Goal: Task Accomplishment & Management: Complete application form

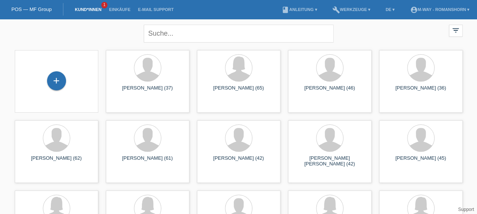
click at [60, 72] on div "+" at bounding box center [56, 81] width 71 height 20
click at [59, 77] on div "+" at bounding box center [56, 80] width 19 height 19
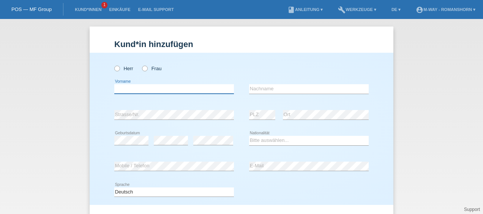
click at [150, 92] on input "text" at bounding box center [174, 88] width 120 height 9
click at [141, 65] on icon at bounding box center [141, 65] width 0 height 0
click at [144, 71] on input "Frau" at bounding box center [144, 68] width 5 height 5
radio input "true"
click at [144, 91] on input "text" at bounding box center [174, 88] width 120 height 9
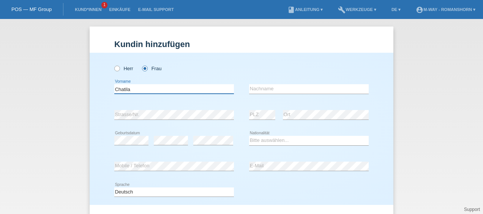
type input "Chatila"
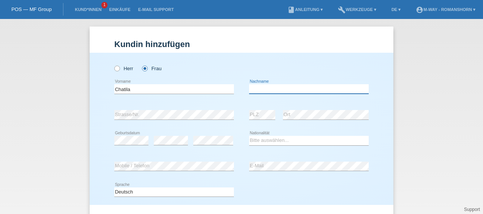
click at [256, 86] on input "text" at bounding box center [309, 88] width 120 height 9
type input "U"
type input "I"
type input "h"
type input "Chatila"
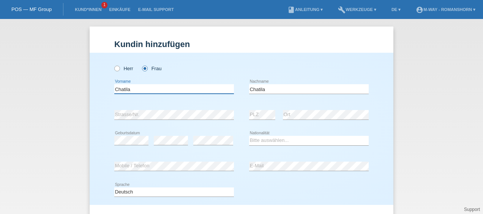
drag, startPoint x: 152, startPoint y: 88, endPoint x: 108, endPoint y: 83, distance: 43.9
click at [108, 83] on div "Herr Frau Chatila error Vorname C" at bounding box center [242, 129] width 304 height 152
type input "[PERSON_NAME]"
click at [158, 107] on div "error Strasse/Nr." at bounding box center [174, 115] width 120 height 26
click at [166, 127] on div "error Strasse/Nr." at bounding box center [174, 115] width 120 height 26
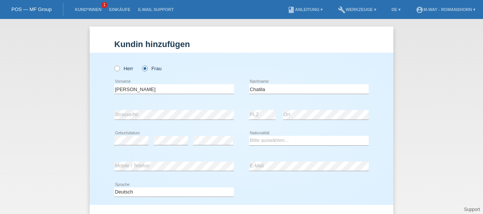
click at [319, 101] on div "Chatila error Nachname" at bounding box center [309, 89] width 120 height 26
click at [299, 136] on select "Bitte auswählen... Schweiz Deutschland Liechtenstein Österreich ------------ Af…" at bounding box center [309, 140] width 120 height 9
select select "LT"
click at [249, 136] on select "Bitte auswählen... Schweiz Deutschland Liechtenstein Österreich ------------ Af…" at bounding box center [309, 140] width 120 height 9
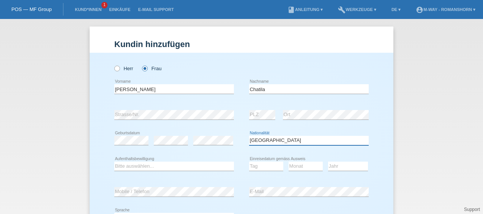
scroll to position [49, 0]
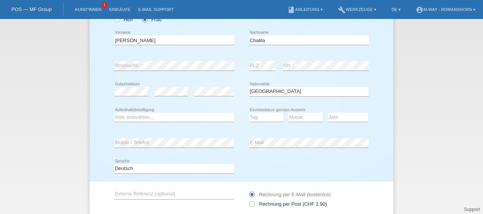
click at [162, 122] on div "Bitte auswählen... C B B - Flüchtlingsstatus Andere error Aufenthaltsbewilligung" at bounding box center [174, 118] width 120 height 26
click at [180, 115] on select "Bitte auswählen... C B B - Flüchtlingsstatus Andere" at bounding box center [174, 117] width 120 height 9
click at [114, 113] on select "Bitte auswählen... C B B - Flüchtlingsstatus Andere" at bounding box center [174, 117] width 120 height 9
click at [155, 117] on select "Bitte auswählen... C B B - Flüchtlingsstatus Andere" at bounding box center [174, 117] width 120 height 9
select select "B"
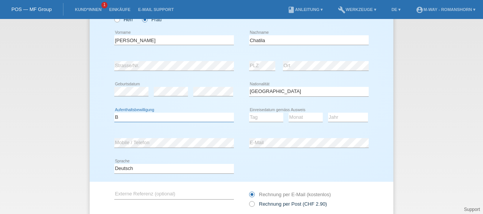
click at [114, 113] on select "Bitte auswählen... C B B - Flüchtlingsstatus Andere" at bounding box center [174, 117] width 120 height 9
click at [260, 120] on select "Tag 01 02 03 04 05 06 07 08 09 10 11" at bounding box center [266, 117] width 34 height 9
select select "01"
click at [249, 113] on select "Tag 01 02 03 04 05 06 07 08 09 10 11" at bounding box center [266, 117] width 34 height 9
click at [297, 113] on select "Monat 01 02 03 04 05 06 07 08 09 10 11" at bounding box center [306, 117] width 34 height 9
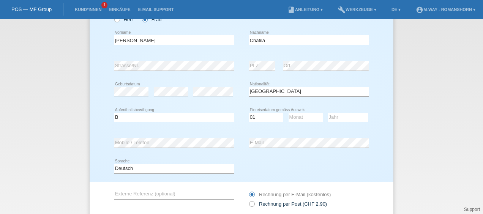
select select "08"
click at [289, 113] on select "Monat 01 02 03 04 05 06 07 08 09 10 11" at bounding box center [306, 117] width 34 height 9
click at [339, 115] on select "Jahr 2025 2024 2023 2022 2021 2020 2019 2018 2017 2016 2015 2014 2013 2012 2011…" at bounding box center [348, 117] width 40 height 9
select select "2015"
click at [328, 113] on select "Jahr 2025 2024 2023 2022 2021 2020 2019 2018 2017 2016 2015 2014 2013 2012 2011…" at bounding box center [348, 117] width 40 height 9
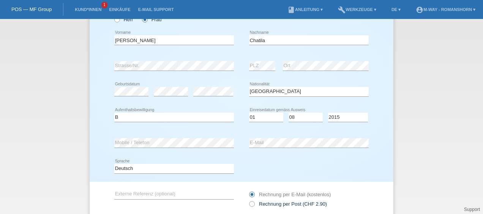
click at [259, 175] on div "Deutsch Français Italiano English error Sprache" at bounding box center [241, 169] width 254 height 26
click at [305, 159] on div "Deutsch Français Italiano English error Sprache" at bounding box center [241, 169] width 254 height 26
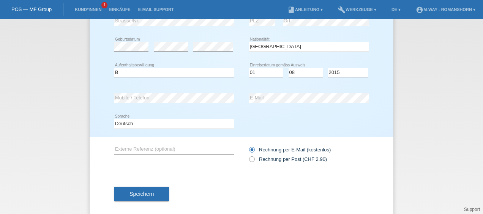
scroll to position [103, 0]
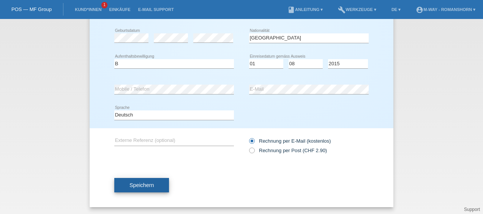
click at [138, 181] on button "Speichern" at bounding box center [141, 185] width 55 height 14
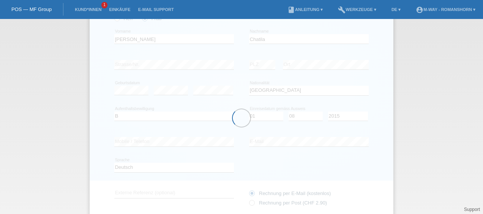
scroll to position [49, 0]
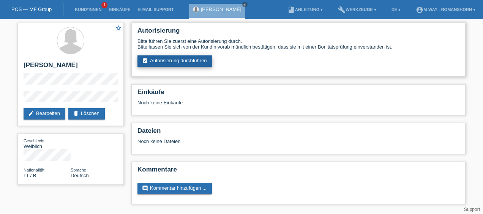
click at [172, 60] on link "assignment_turned_in Autorisierung durchführen" at bounding box center [174, 60] width 75 height 11
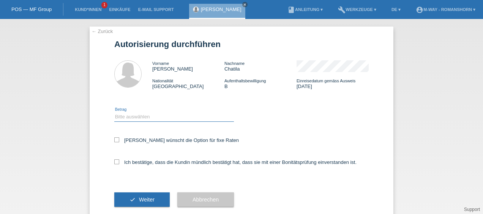
click at [142, 115] on select "Bitte auswählen CHF 1.00 - CHF 499.00 CHF 500.00 - CHF 1'999.00 CHF 2'000.00 - …" at bounding box center [174, 116] width 120 height 9
select select "2"
click at [114, 112] on select "Bitte auswählen CHF 1.00 - CHF 499.00 CHF 500.00 - CHF 1'999.00 CHF 2'000.00 - …" at bounding box center [174, 116] width 120 height 9
click at [115, 141] on icon at bounding box center [116, 139] width 5 height 5
click at [115, 141] on input "Kundin wünscht die Option für fixe Raten" at bounding box center [116, 139] width 5 height 5
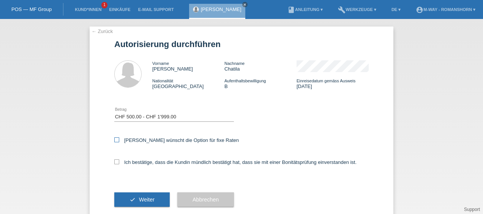
checkbox input "true"
click at [114, 161] on icon at bounding box center [116, 161] width 5 height 5
click at [114, 161] on input "Ich bestätige, dass die Kundin mündlich bestätigt hat, dass sie mit einer Bonit…" at bounding box center [116, 161] width 5 height 5
checkbox input "true"
click at [136, 202] on button "check Weiter" at bounding box center [141, 200] width 55 height 14
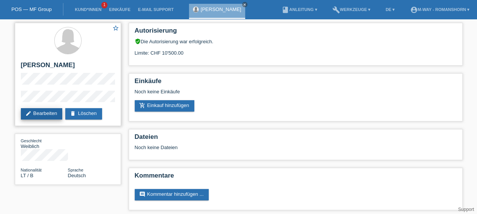
click at [38, 115] on link "edit Bearbeiten" at bounding box center [42, 113] width 42 height 11
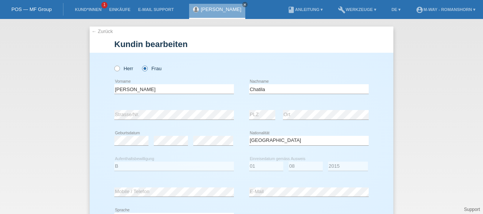
select select "LT"
select select "B"
select select "01"
select select "08"
select select "2015"
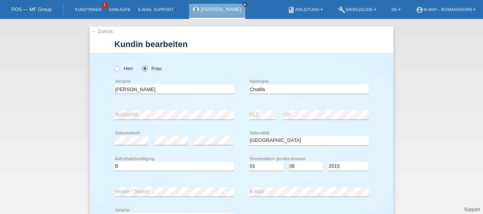
click at [96, 32] on link "← Zurück" at bounding box center [102, 31] width 21 height 6
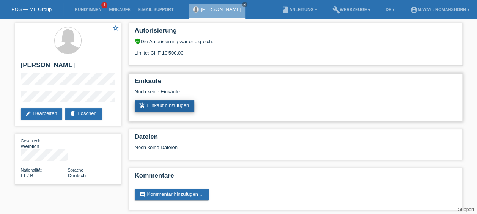
click at [172, 106] on link "add_shopping_cart Einkauf hinzufügen" at bounding box center [165, 105] width 60 height 11
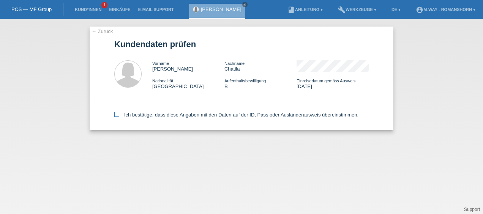
click at [116, 115] on icon at bounding box center [116, 114] width 5 height 5
click at [116, 115] on input "Ich bestätige, dass diese Angaben mit den Daten auf der ID, Pass oder Ausländer…" at bounding box center [116, 114] width 5 height 5
checkbox input "true"
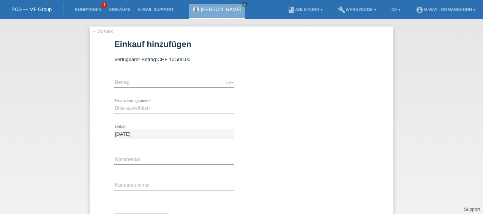
click at [149, 71] on div "CHF error [GEOGRAPHIC_DATA]" at bounding box center [174, 83] width 120 height 26
click at [142, 79] on input "text" at bounding box center [174, 82] width 120 height 9
type input "1245.00"
click at [142, 106] on select "Bitte auswählen Fixe Raten Kauf auf Rechnung mit Teilzahlungsoption" at bounding box center [174, 108] width 120 height 9
select select "77"
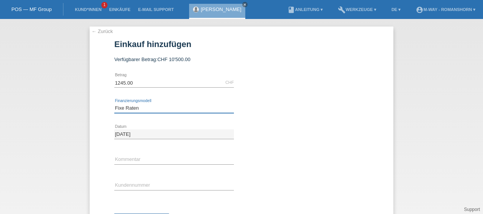
click at [114, 104] on select "Bitte auswählen Fixe Raten Kauf auf Rechnung mit Teilzahlungsoption" at bounding box center [174, 108] width 120 height 9
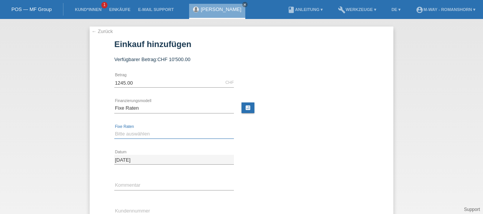
click at [150, 136] on select "Bitte auswählen 4 Raten 5 Raten 6 Raten 7 Raten 8 Raten 9 Raten 10 Raten 11 Rat…" at bounding box center [174, 133] width 120 height 9
select select "172"
click at [114, 129] on select "Bitte auswählen 4 Raten 5 Raten 6 Raten 7 Raten 8 Raten 9 Raten 10 Raten 11 Rat…" at bounding box center [174, 133] width 120 height 9
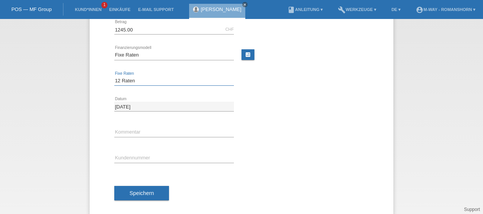
scroll to position [54, 0]
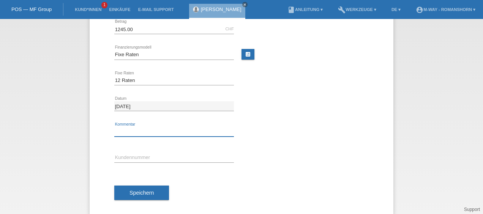
click at [147, 127] on input "text" at bounding box center [174, 131] width 120 height 9
click at [158, 138] on div "error Kommentar" at bounding box center [174, 132] width 120 height 26
click at [188, 131] on input "text" at bounding box center [174, 131] width 120 height 9
click at [265, 134] on div "error Kommentar" at bounding box center [241, 132] width 254 height 26
click at [182, 134] on input "text" at bounding box center [174, 131] width 120 height 9
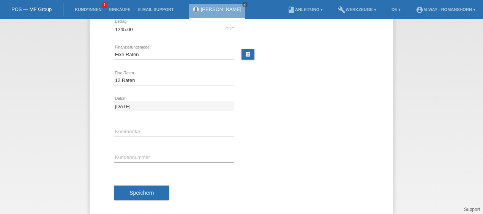
click at [260, 135] on div "error Kommentar" at bounding box center [241, 132] width 254 height 26
click at [186, 135] on input "text" at bounding box center [174, 131] width 120 height 9
click at [177, 134] on input "text" at bounding box center [174, 131] width 120 height 9
click at [254, 143] on div "error Kommentar" at bounding box center [241, 132] width 254 height 26
click at [185, 127] on input "text" at bounding box center [174, 131] width 120 height 9
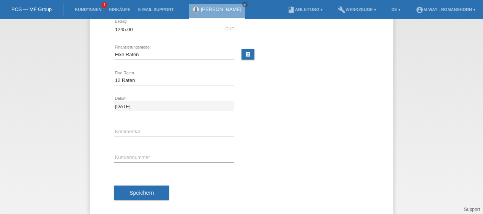
click at [257, 135] on div "error Kommentar" at bounding box center [241, 132] width 254 height 26
click at [174, 128] on input "text" at bounding box center [174, 131] width 120 height 9
click at [162, 131] on input "text" at bounding box center [174, 131] width 120 height 9
type input "Allegro Invisible city ACIL 03"
click at [139, 152] on div "error Kundennummer" at bounding box center [174, 158] width 120 height 26
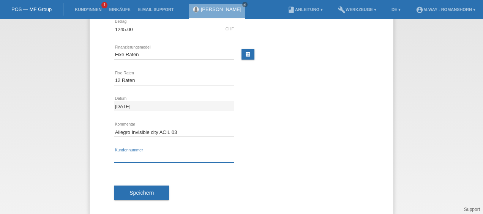
click at [135, 153] on input "text" at bounding box center [174, 157] width 120 height 9
type input "K511527"
click at [190, 192] on div "Speichern" at bounding box center [241, 193] width 254 height 44
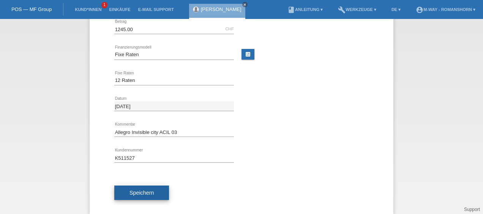
click at [142, 192] on span "Speichern" at bounding box center [141, 193] width 24 height 6
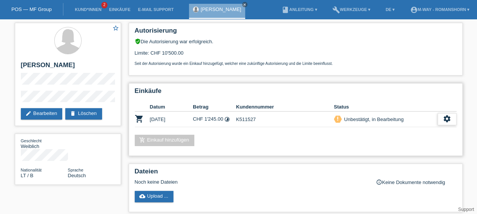
click at [443, 115] on icon "settings" at bounding box center [447, 119] width 8 height 8
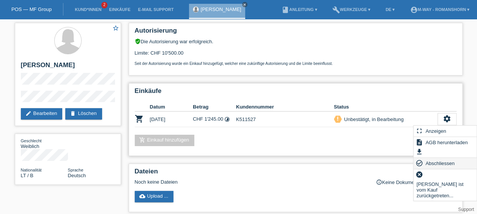
click at [437, 161] on span "Abschliessen" at bounding box center [441, 163] width 32 height 9
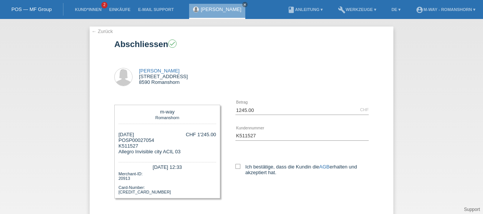
scroll to position [31, 0]
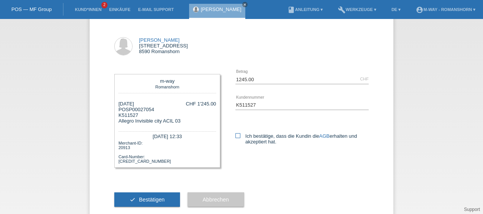
click at [238, 134] on label "Ich bestätige, dass die Kundin die AGB erhalten und akzeptiert hat." at bounding box center [301, 138] width 133 height 11
click at [238, 134] on input "Ich bestätige, dass die Kundin die AGB erhalten und akzeptiert hat." at bounding box center [237, 135] width 5 height 5
checkbox input "true"
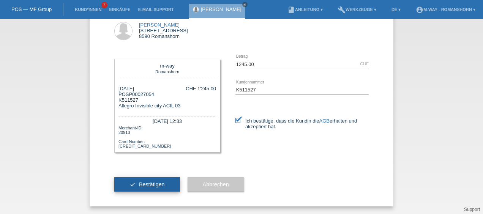
click at [144, 184] on span "Bestätigen" at bounding box center [152, 185] width 26 height 6
